Goal: Task Accomplishment & Management: Use online tool/utility

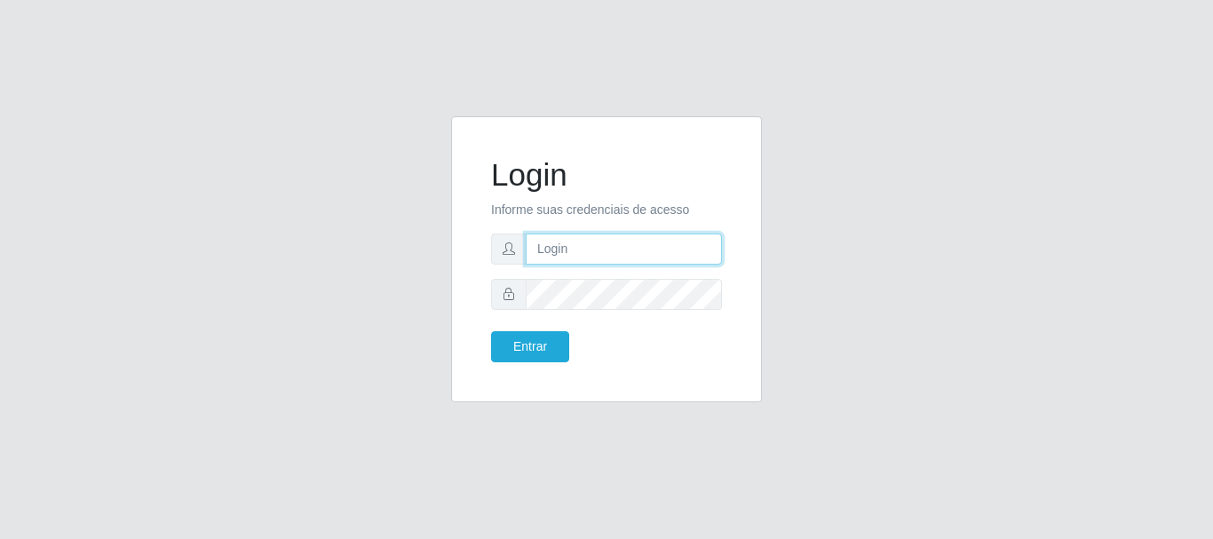
click at [587, 257] on input "text" at bounding box center [624, 248] width 196 height 31
type input "[PERSON_NAME]@[PERSON_NAME]"
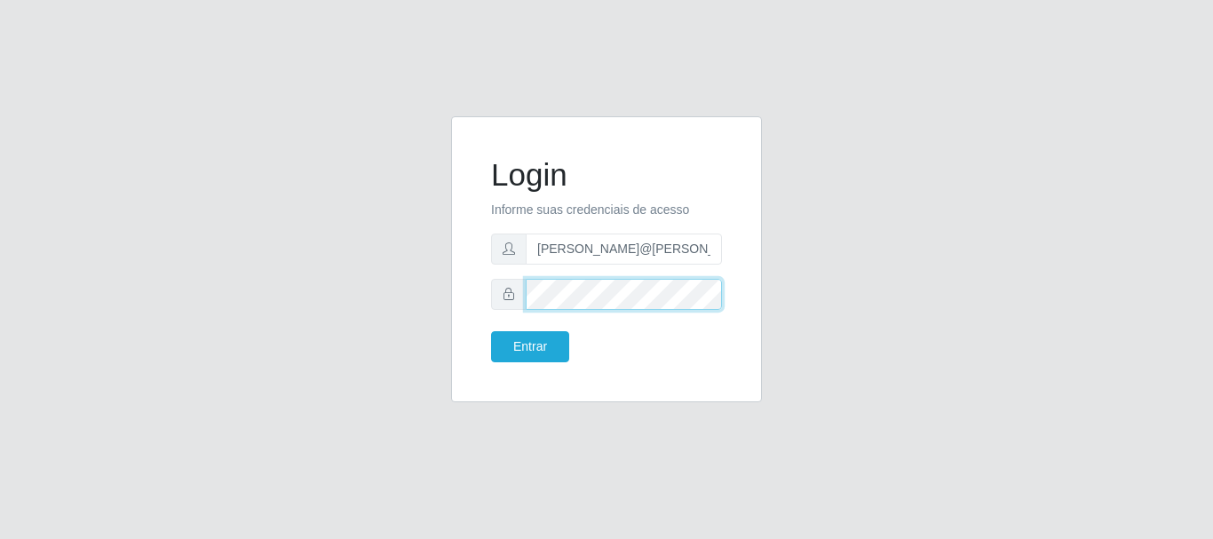
click at [491, 331] on button "Entrar" at bounding box center [530, 346] width 78 height 31
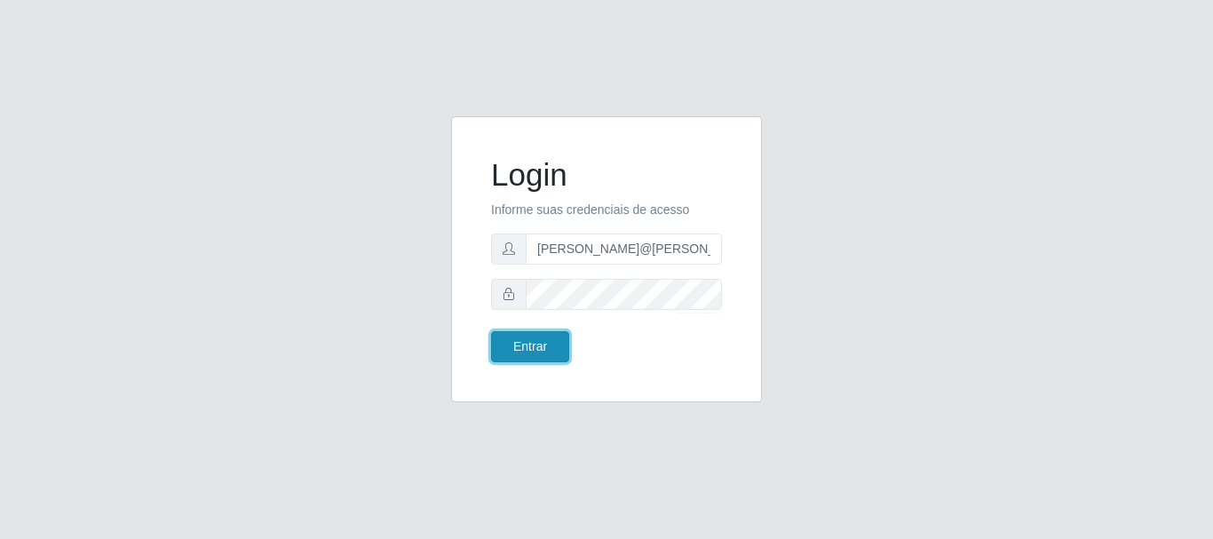
click at [518, 344] on button "Entrar" at bounding box center [530, 346] width 78 height 31
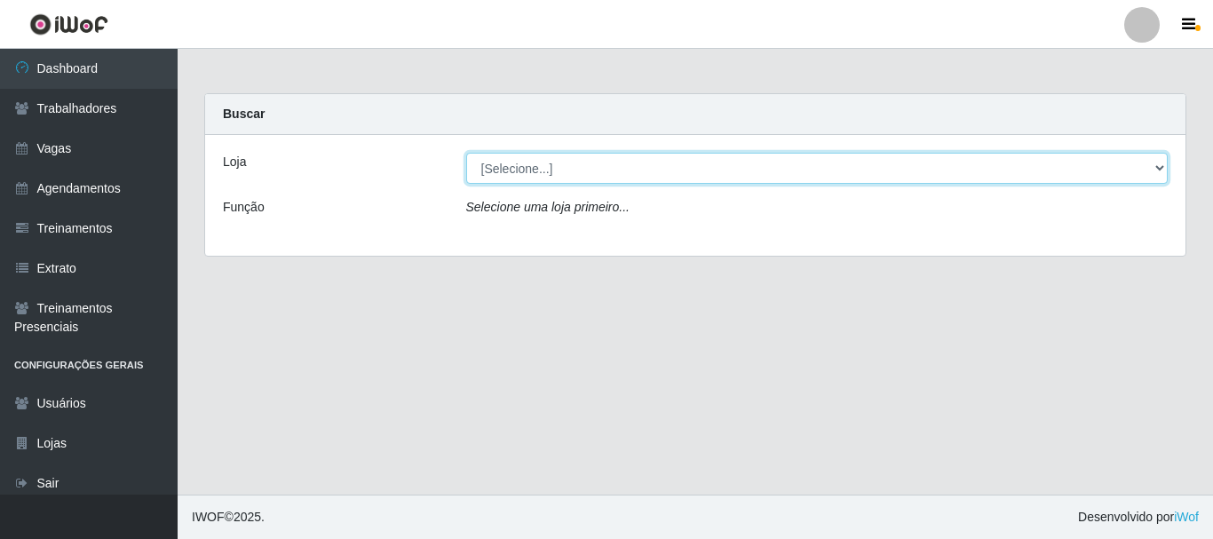
drag, startPoint x: 602, startPoint y: 161, endPoint x: 595, endPoint y: 174, distance: 15.1
click at [602, 161] on select "[Selecione...] [GEOGRAPHIC_DATA]" at bounding box center [817, 168] width 702 height 31
select select "279"
click at [466, 153] on select "[Selecione...] [GEOGRAPHIC_DATA]" at bounding box center [817, 168] width 702 height 31
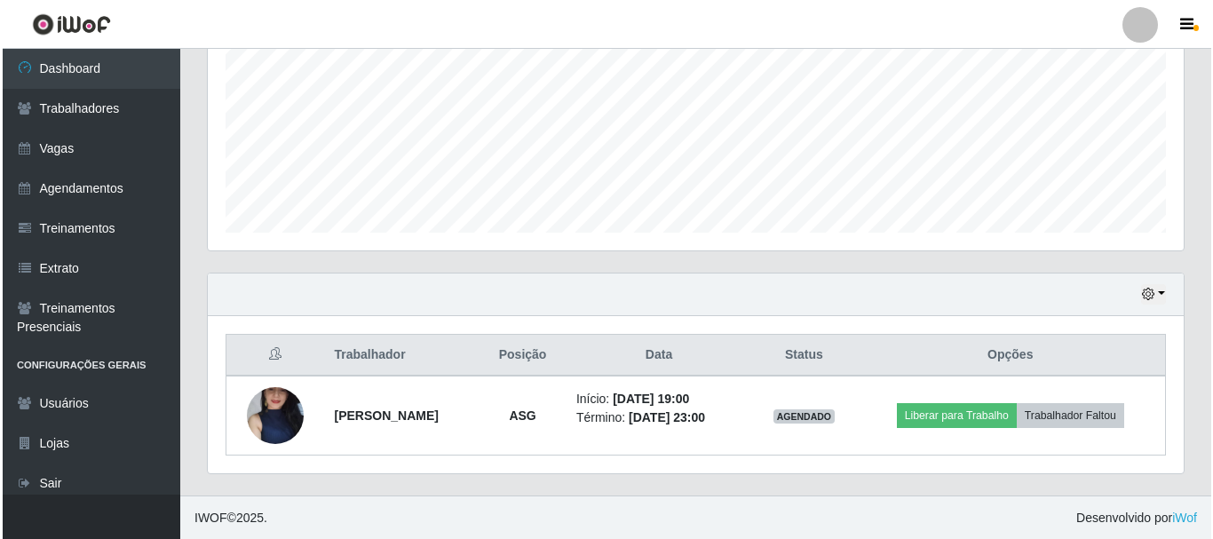
scroll to position [368, 976]
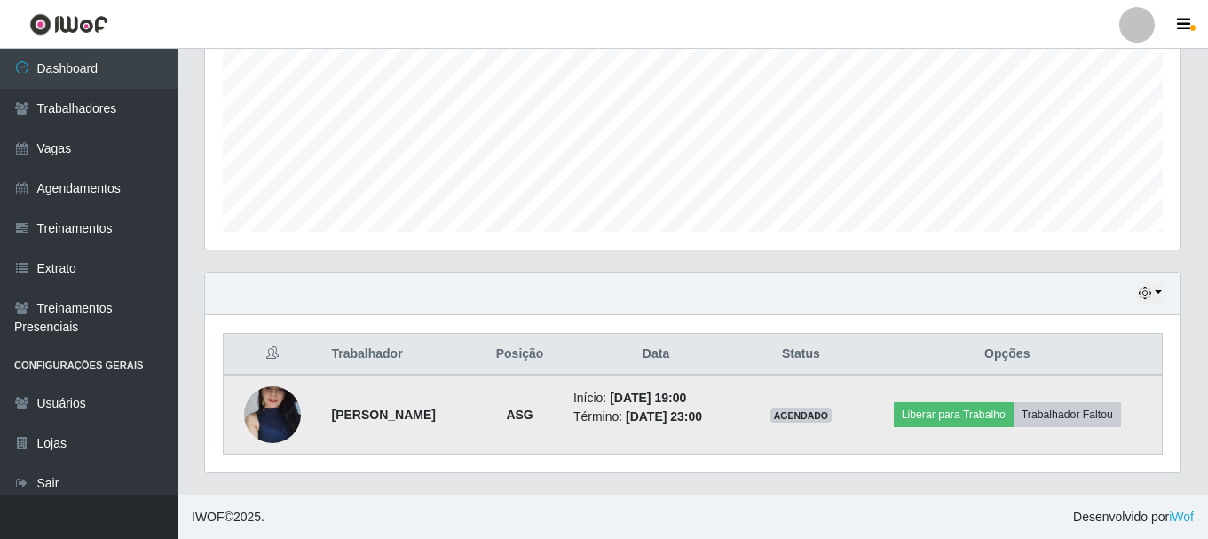
click at [265, 413] on img at bounding box center [272, 415] width 57 height 126
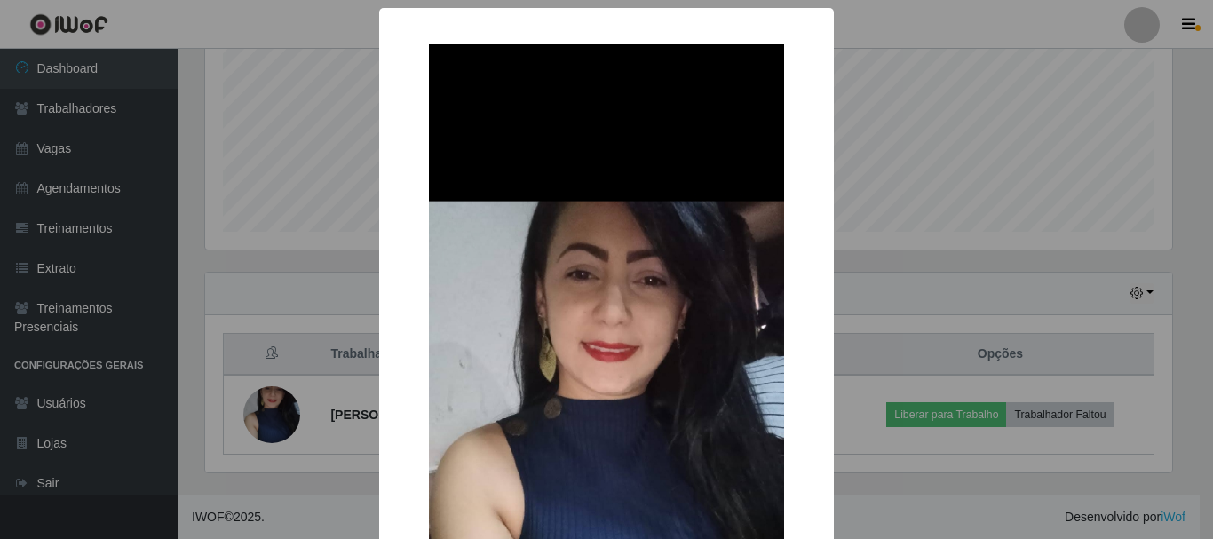
click at [1048, 239] on div "× OK Cancel" at bounding box center [606, 269] width 1213 height 539
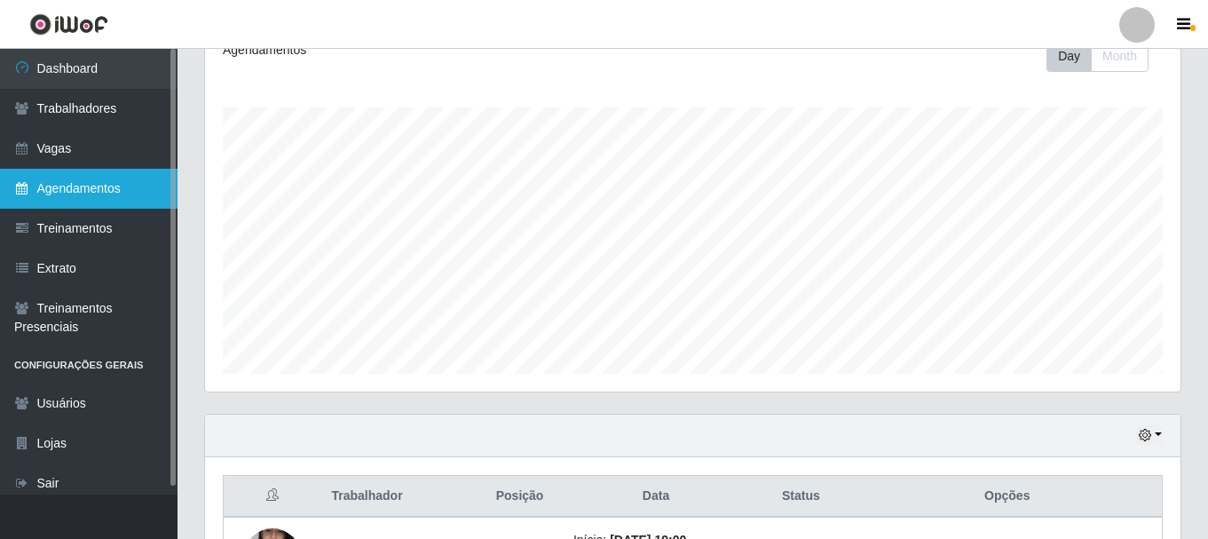
scroll to position [48, 0]
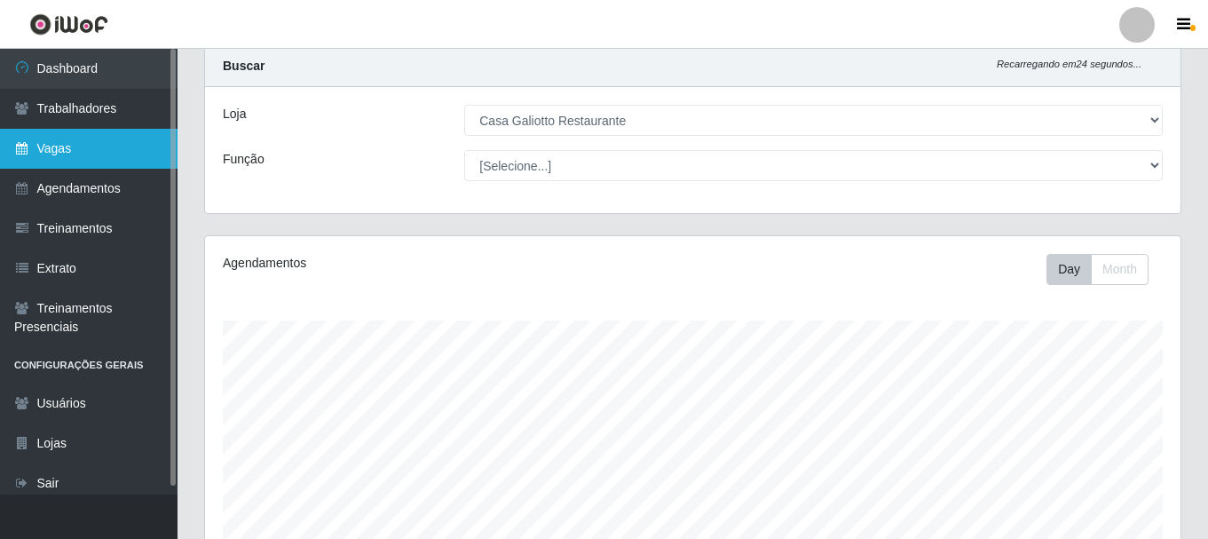
click at [103, 158] on link "Vagas" at bounding box center [89, 149] width 178 height 40
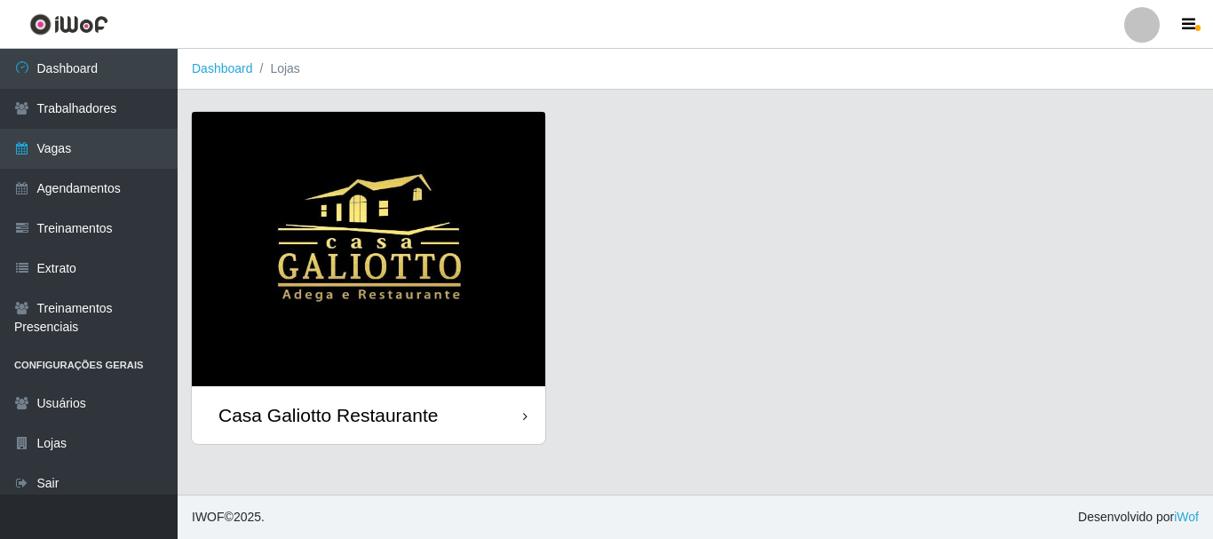
click at [421, 185] on img at bounding box center [368, 249] width 353 height 274
